Goal: Task Accomplishment & Management: Manage account settings

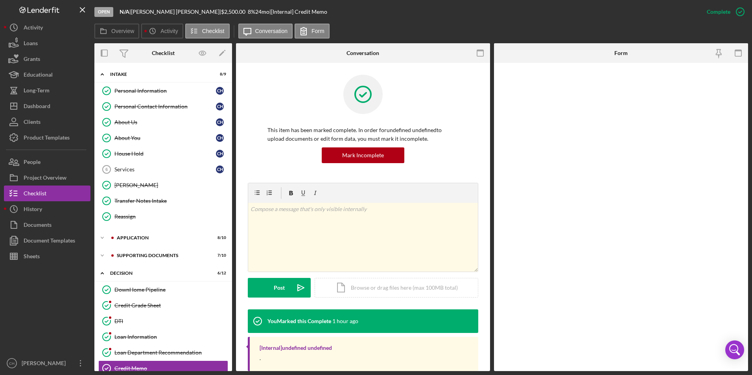
scroll to position [79, 0]
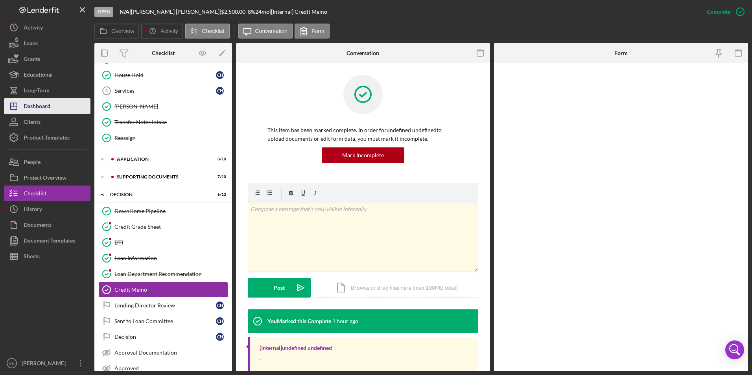
click at [47, 110] on div "Dashboard" at bounding box center [37, 107] width 27 height 18
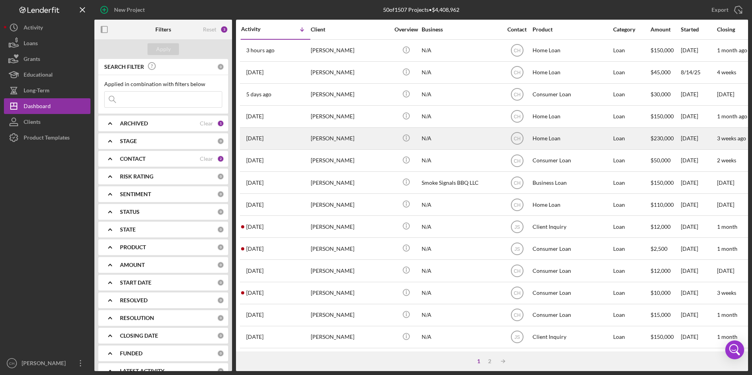
click at [335, 134] on div "[PERSON_NAME]" at bounding box center [350, 138] width 79 height 21
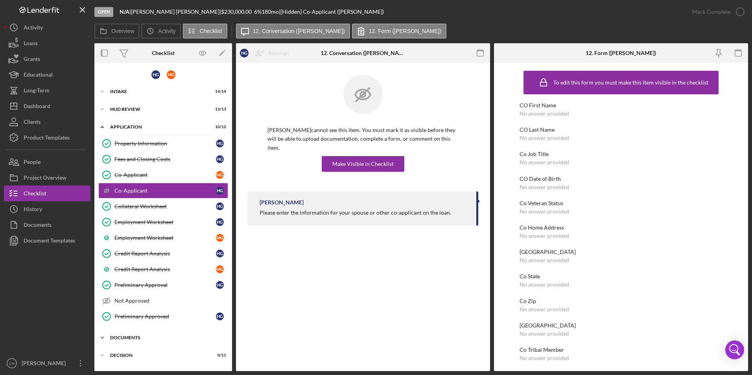
click at [137, 337] on div "Documents" at bounding box center [166, 338] width 112 height 5
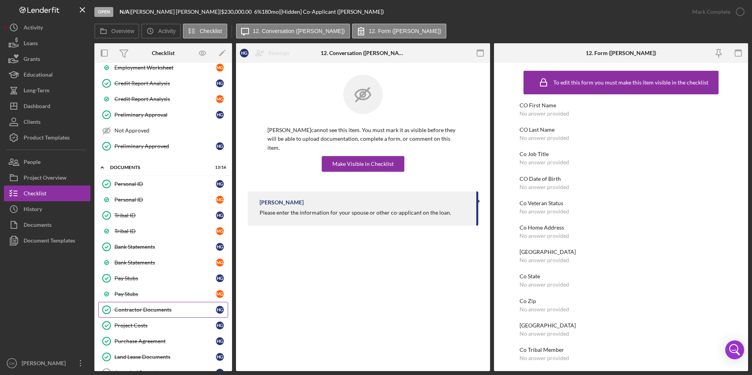
scroll to position [231, 0]
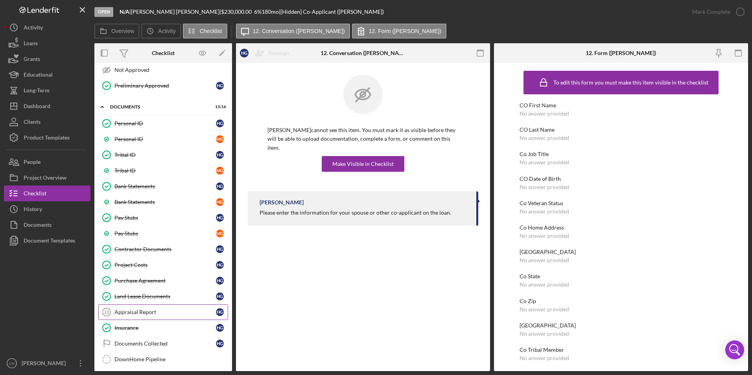
drag, startPoint x: 124, startPoint y: 313, endPoint x: 129, endPoint y: 313, distance: 5.1
click at [124, 313] on div "Appraisal Report" at bounding box center [165, 312] width 102 height 6
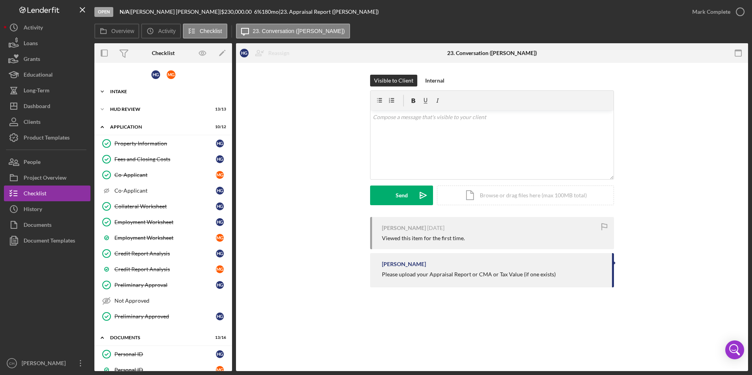
click at [120, 93] on div "Intake" at bounding box center [166, 91] width 112 height 5
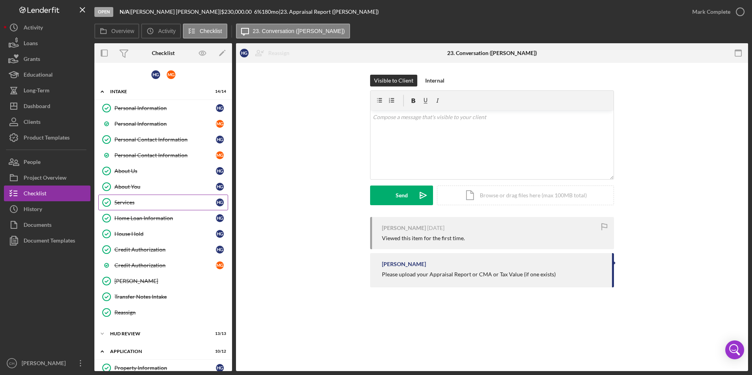
click at [139, 203] on div "Services" at bounding box center [165, 202] width 102 height 6
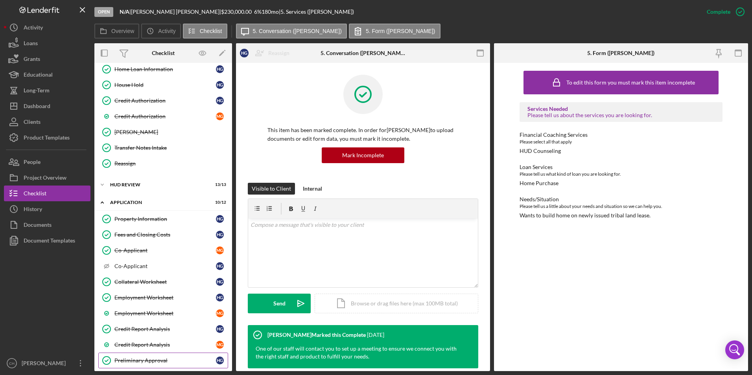
scroll to position [197, 0]
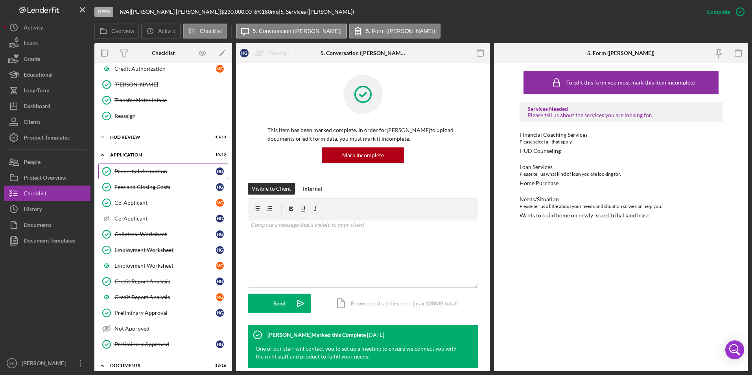
click at [154, 174] on div "Property Information" at bounding box center [165, 171] width 102 height 6
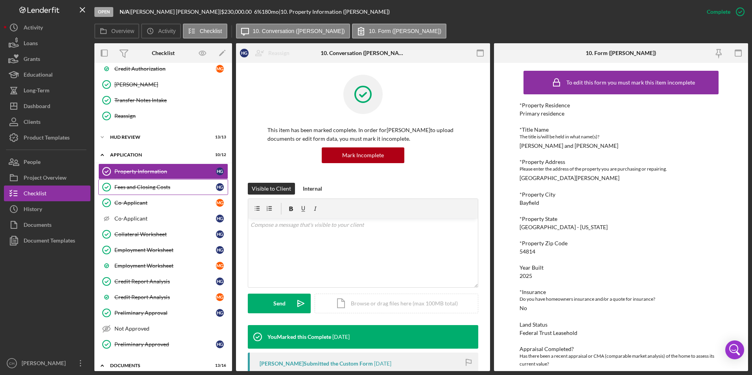
click at [145, 189] on div "Fees and Closing Costs" at bounding box center [165, 187] width 102 height 6
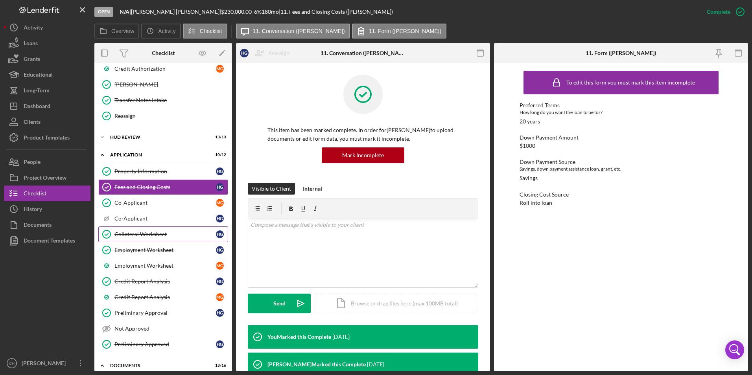
click at [130, 236] on div "Collateral Worksheet" at bounding box center [165, 234] width 102 height 6
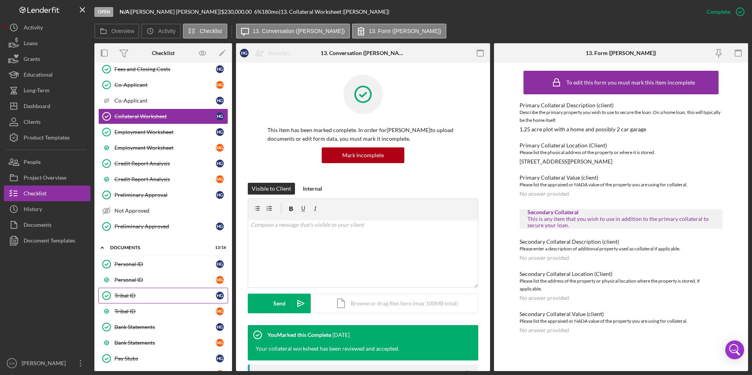
scroll to position [315, 0]
drag, startPoint x: 520, startPoint y: 129, endPoint x: 660, endPoint y: 127, distance: 139.7
click at [660, 127] on div "Primary Collateral Description (client) Describe the primary property you wish …" at bounding box center [621, 117] width 203 height 30
copy div "1.25 acre plot with a home and possibly 2 car garage"
